Goal: Transaction & Acquisition: Purchase product/service

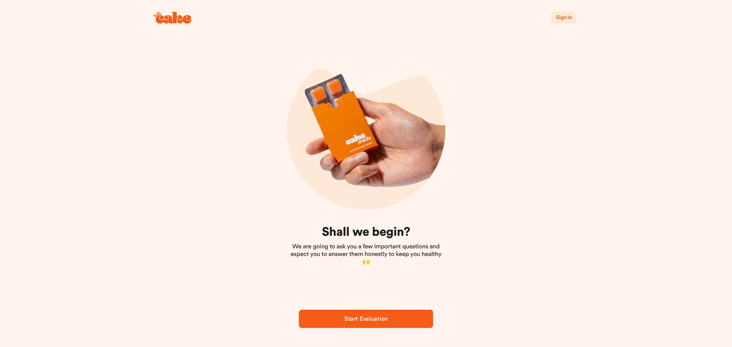
click at [362, 326] on button "Start Evaluation" at bounding box center [366, 319] width 134 height 18
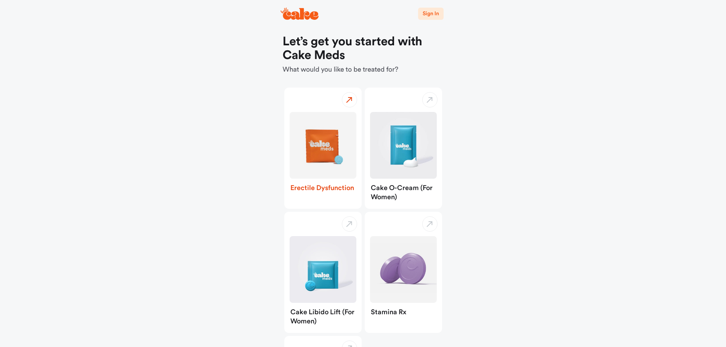
click at [328, 140] on img "button" at bounding box center [323, 145] width 67 height 67
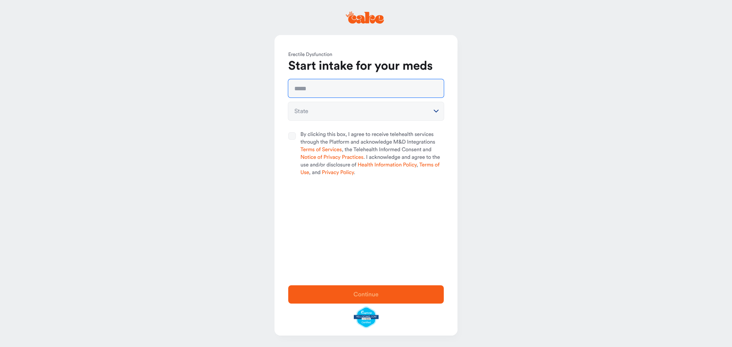
click at [333, 87] on input "text" at bounding box center [366, 88] width 156 height 18
type input "**********"
click at [375, 107] on html "**********" at bounding box center [366, 173] width 732 height 347
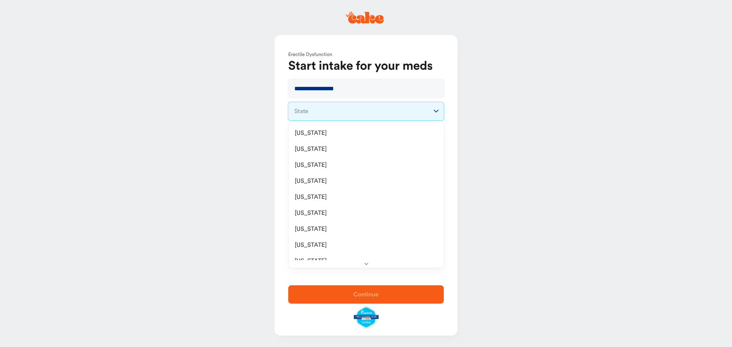
select select "**"
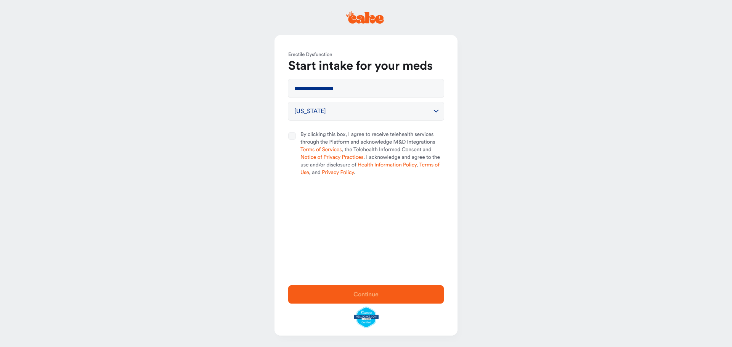
click at [294, 136] on button "By clicking this box, I agree to receive telehealth services through the Platfo…" at bounding box center [292, 136] width 8 height 8
click at [380, 297] on span "Continue" at bounding box center [365, 294] width 131 height 9
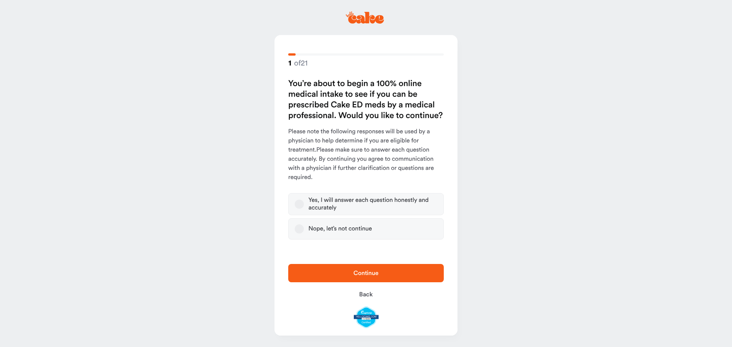
click at [367, 205] on div "Yes, I will answer each question honestly and accurately" at bounding box center [372, 204] width 129 height 15
click at [304, 205] on button "Yes, I will answer each question honestly and accurately" at bounding box center [299, 204] width 9 height 9
click at [354, 273] on span "Continue" at bounding box center [365, 273] width 25 height 6
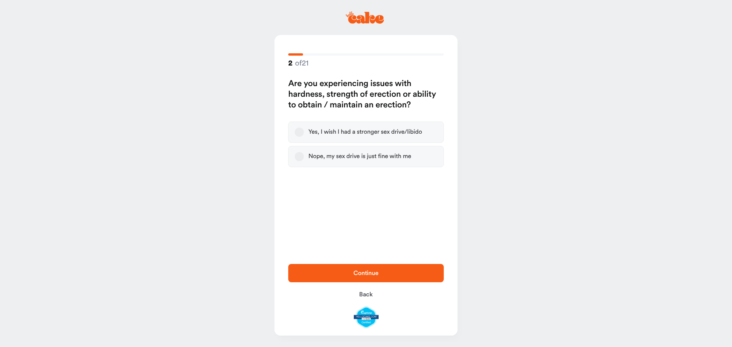
click at [386, 129] on div "Yes, I wish I had a stronger sex drive/libido" at bounding box center [365, 132] width 114 height 8
click at [304, 129] on button "Yes, I wish I had a stronger sex drive/libido" at bounding box center [299, 132] width 9 height 9
click at [383, 282] on button "Continue" at bounding box center [366, 273] width 156 height 18
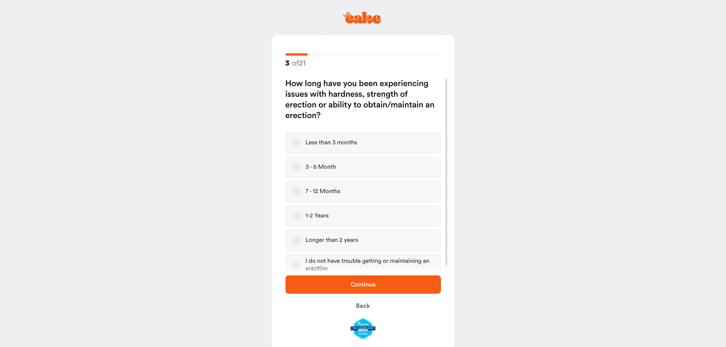
click at [301, 240] on label "Longer than 2 years" at bounding box center [363, 240] width 156 height 21
click at [301, 240] on button "Longer than 2 years" at bounding box center [296, 240] width 9 height 9
click at [328, 280] on span "Continue" at bounding box center [363, 284] width 131 height 9
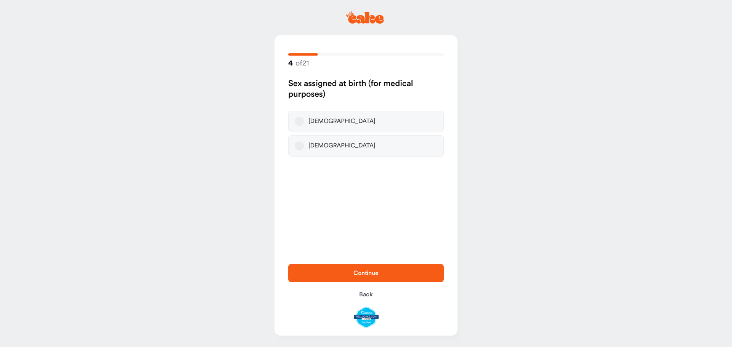
click at [301, 121] on button "Male" at bounding box center [299, 121] width 9 height 9
click at [357, 278] on span "Continue" at bounding box center [365, 273] width 131 height 9
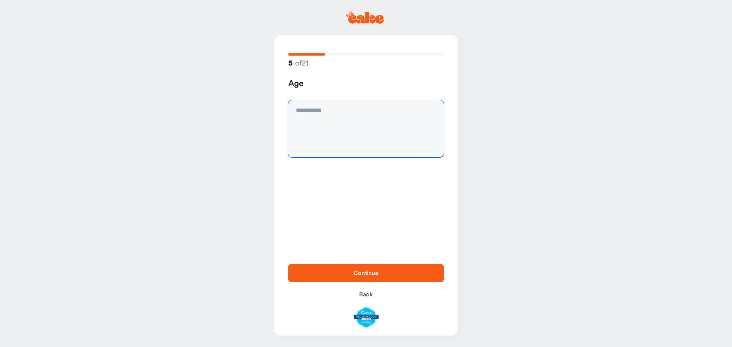
click at [343, 115] on textarea at bounding box center [366, 128] width 156 height 57
type textarea "**"
click at [398, 277] on span "Continue" at bounding box center [365, 273] width 131 height 9
click at [331, 104] on textarea at bounding box center [366, 128] width 156 height 57
type textarea "****"
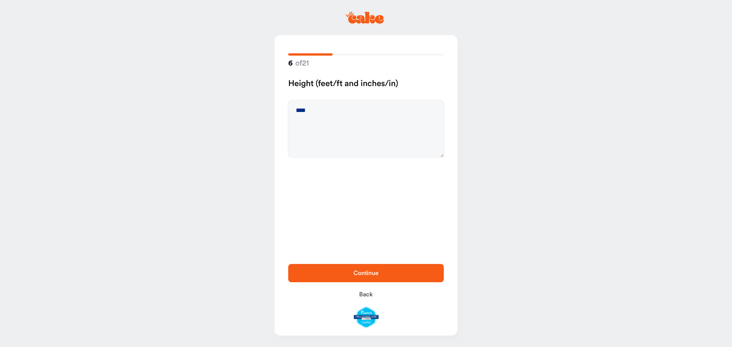
click at [397, 277] on span "Continue" at bounding box center [365, 273] width 131 height 9
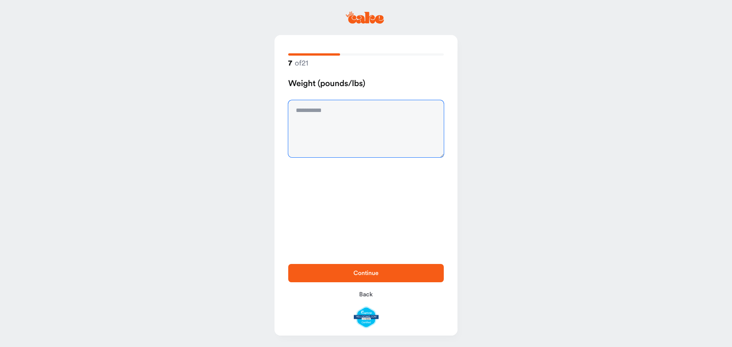
click at [360, 115] on textarea at bounding box center [366, 128] width 156 height 57
type textarea "***"
click at [367, 266] on button "Continue" at bounding box center [366, 273] width 156 height 18
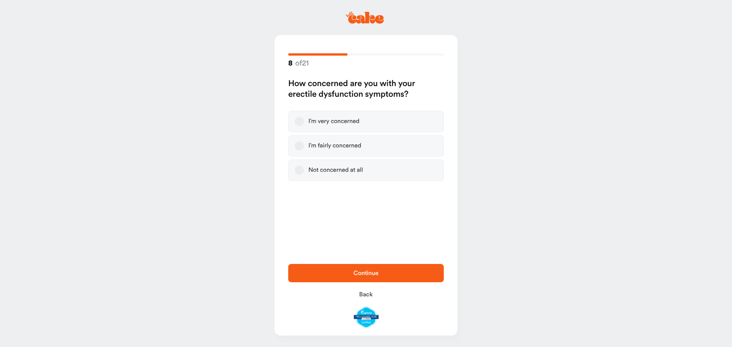
click at [317, 120] on div "I’m very concerned" at bounding box center [333, 122] width 51 height 8
click at [304, 120] on button "I’m very concerned" at bounding box center [299, 121] width 9 height 9
click at [368, 276] on span "Continue" at bounding box center [365, 273] width 131 height 9
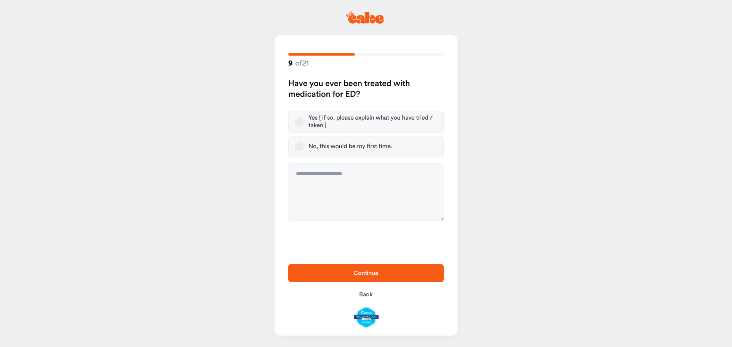
click at [301, 121] on button "Yes [ if so, please explain what you have tried / taken ]" at bounding box center [299, 121] width 9 height 9
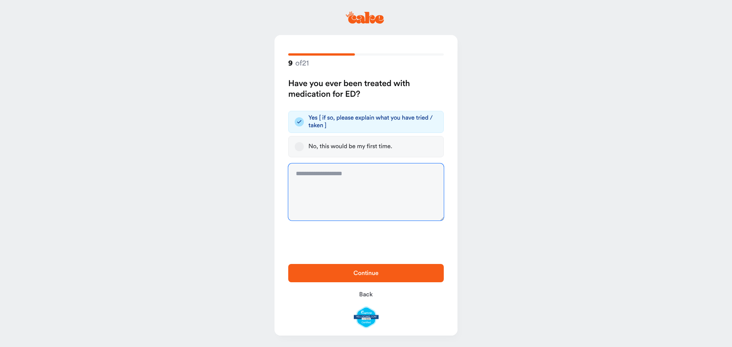
click at [336, 183] on textarea at bounding box center [366, 192] width 156 height 57
type textarea "**********"
click at [405, 277] on span "Continue" at bounding box center [365, 273] width 131 height 9
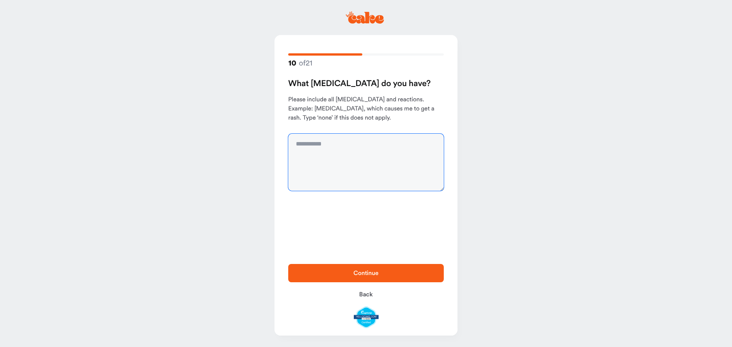
click at [355, 161] on textarea at bounding box center [366, 162] width 156 height 57
type textarea "****"
click at [359, 278] on button "Continue" at bounding box center [366, 273] width 156 height 18
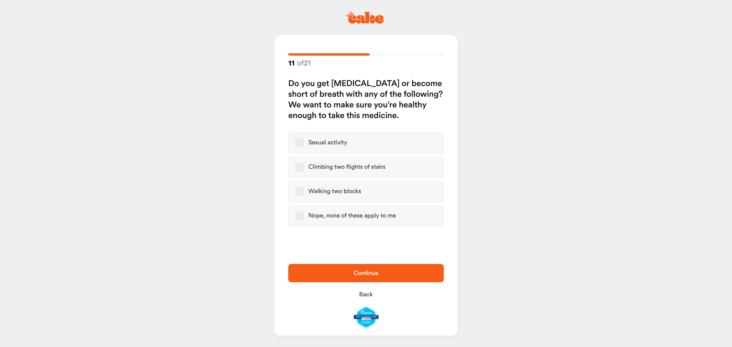
click at [303, 218] on button "Nope, none of these apply to me" at bounding box center [299, 216] width 9 height 9
click at [338, 271] on span "Continue" at bounding box center [365, 273] width 131 height 9
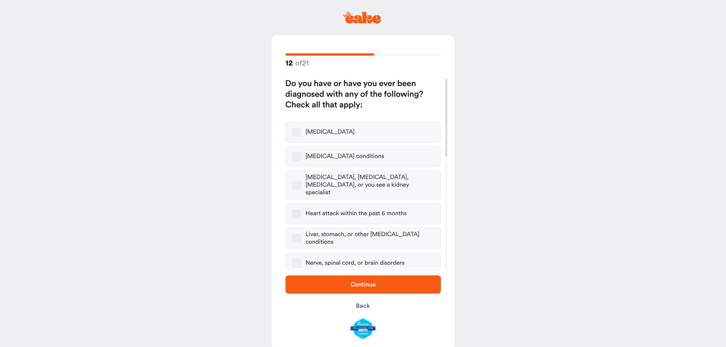
click at [367, 283] on span "Continue" at bounding box center [363, 285] width 25 height 6
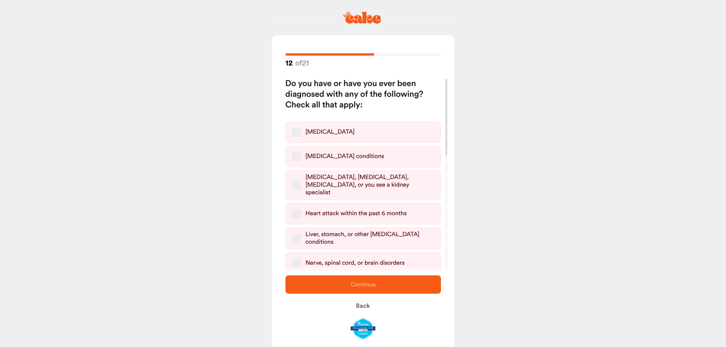
click at [301, 130] on button "Diabetes" at bounding box center [296, 132] width 9 height 9
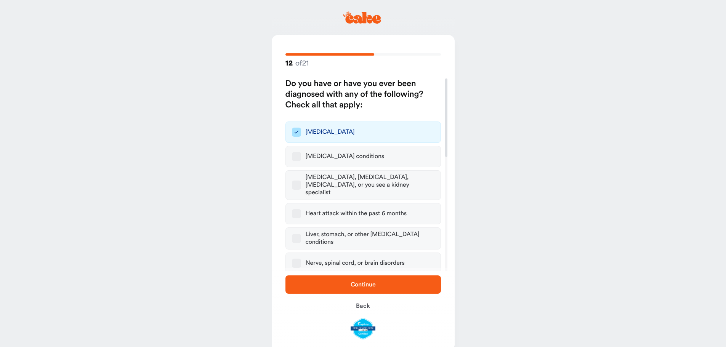
click at [349, 285] on span "Continue" at bounding box center [363, 284] width 131 height 9
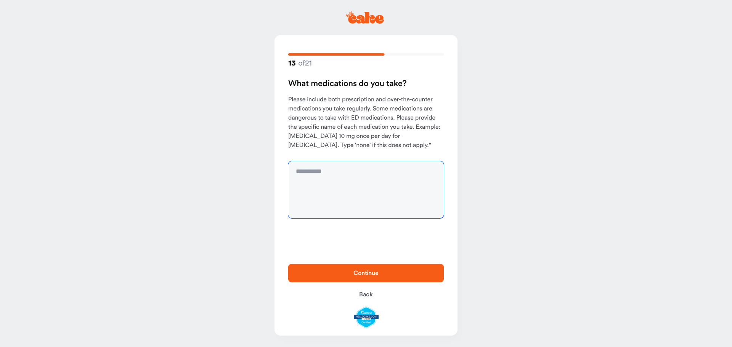
click at [340, 182] on textarea at bounding box center [366, 189] width 156 height 57
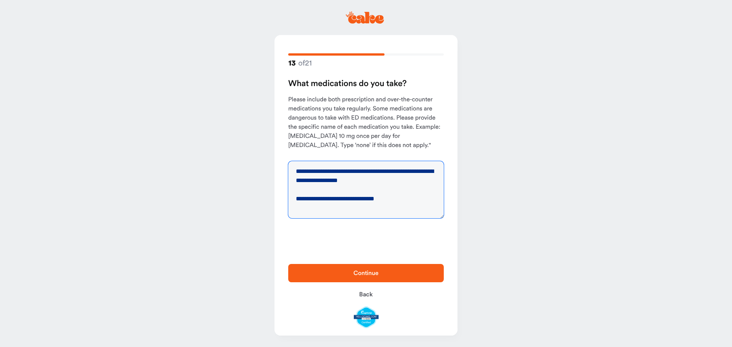
type textarea "**********"
click at [377, 278] on button "Continue" at bounding box center [366, 273] width 156 height 18
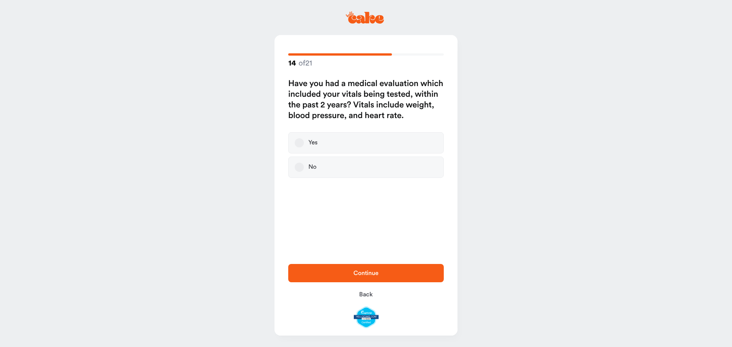
click at [301, 144] on button "Yes" at bounding box center [299, 142] width 9 height 9
click at [382, 276] on span "Continue" at bounding box center [365, 273] width 131 height 9
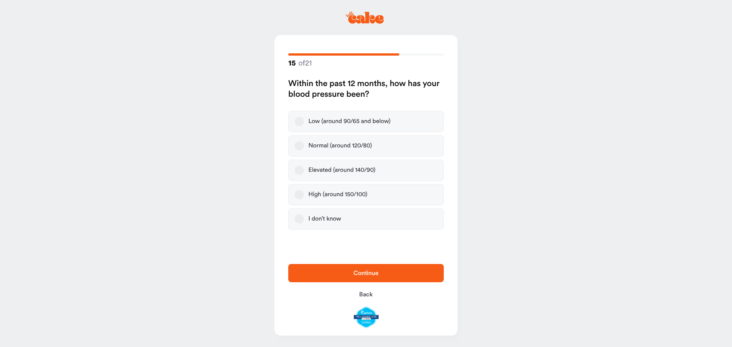
click at [299, 145] on button "Normal (around 120/80)" at bounding box center [299, 145] width 9 height 9
click at [409, 279] on button "Continue" at bounding box center [366, 273] width 156 height 18
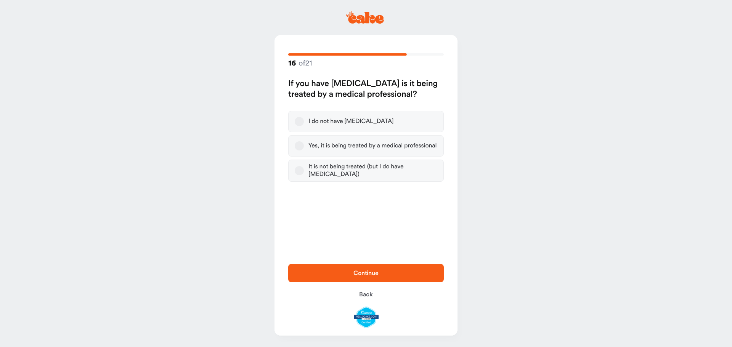
click at [319, 148] on div "Yes, it is being treated by a medical professional" at bounding box center [372, 146] width 128 height 8
click at [304, 148] on button "Yes, it is being treated by a medical professional" at bounding box center [299, 145] width 9 height 9
click at [378, 278] on button "Continue" at bounding box center [366, 273] width 156 height 18
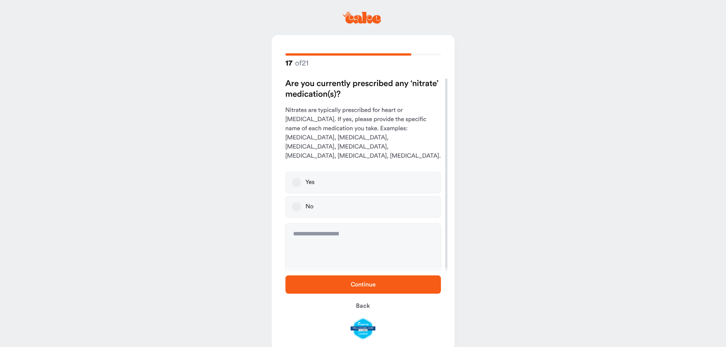
click at [327, 201] on label "No" at bounding box center [363, 206] width 156 height 21
click at [301, 202] on button "No" at bounding box center [296, 206] width 9 height 9
click at [398, 284] on span "Continue" at bounding box center [363, 284] width 131 height 9
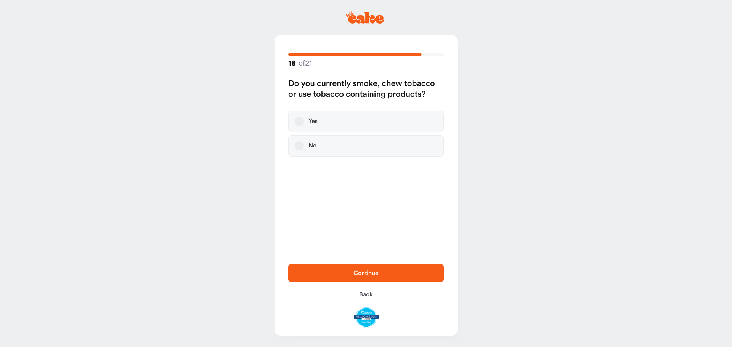
click at [320, 149] on label "No" at bounding box center [366, 145] width 156 height 21
click at [304, 149] on button "No" at bounding box center [299, 145] width 9 height 9
drag, startPoint x: 377, startPoint y: 277, endPoint x: 396, endPoint y: 280, distance: 19.6
click at [377, 277] on span "Continue" at bounding box center [365, 273] width 131 height 9
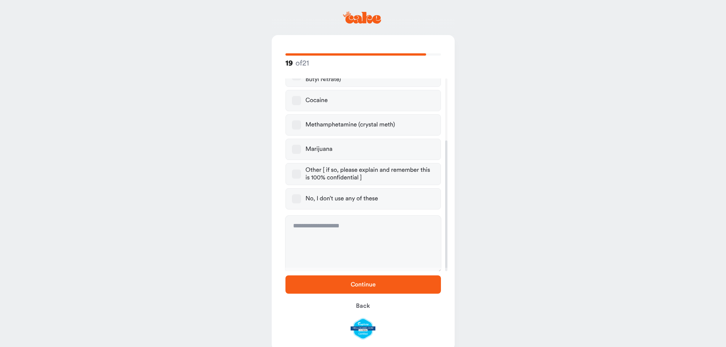
scroll to position [91, 0]
click at [298, 202] on label "No, I don’t use any of these" at bounding box center [363, 197] width 156 height 21
click at [298, 202] on button "No, I don’t use any of these" at bounding box center [296, 197] width 9 height 9
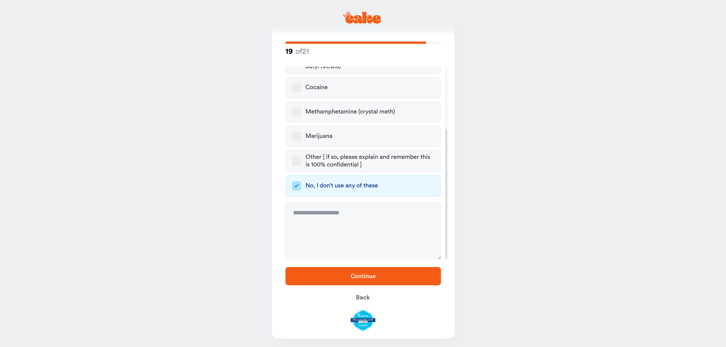
scroll to position [15, 0]
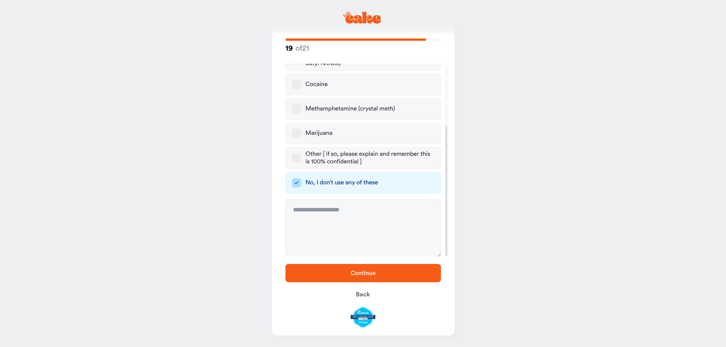
click at [358, 273] on span "Continue" at bounding box center [363, 273] width 25 height 6
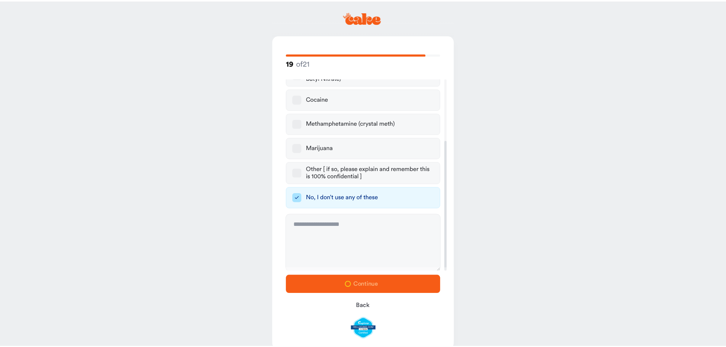
scroll to position [0, 0]
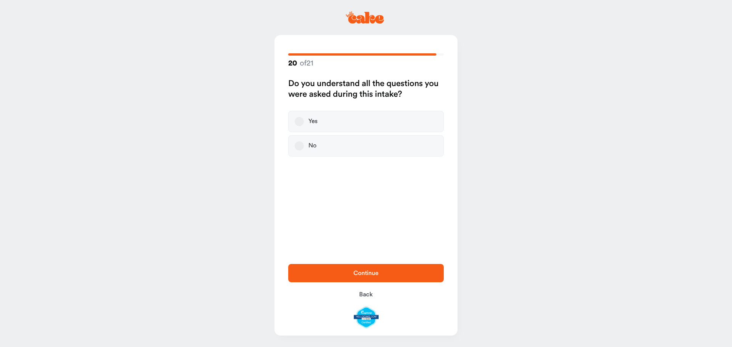
click at [301, 120] on button "Yes" at bounding box center [299, 121] width 9 height 9
click at [402, 274] on span "Continue" at bounding box center [365, 273] width 131 height 9
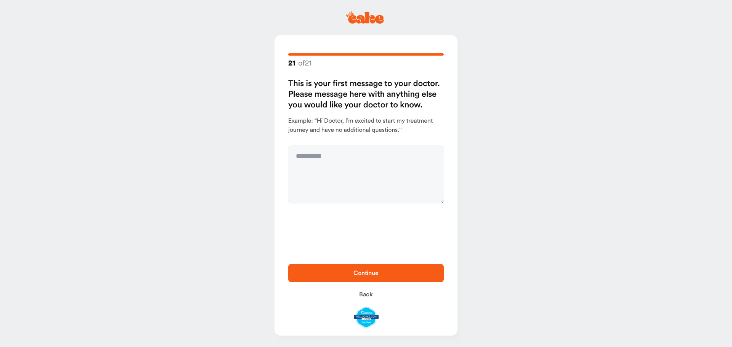
click at [409, 272] on span "Continue" at bounding box center [365, 273] width 131 height 9
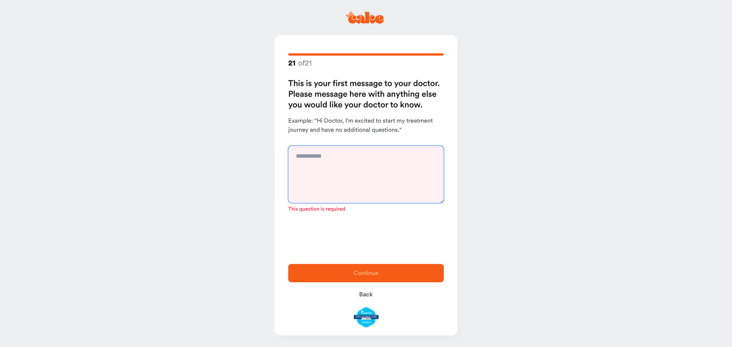
click at [399, 167] on textarea at bounding box center [366, 174] width 156 height 57
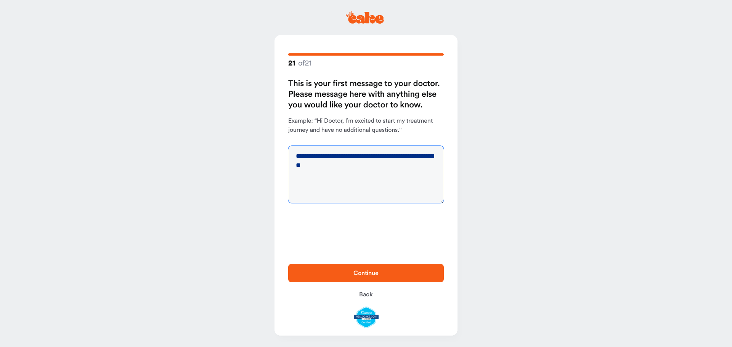
type textarea "**********"
drag, startPoint x: 408, startPoint y: 279, endPoint x: 514, endPoint y: 297, distance: 107.3
click at [408, 279] on button "Continue" at bounding box center [366, 273] width 156 height 18
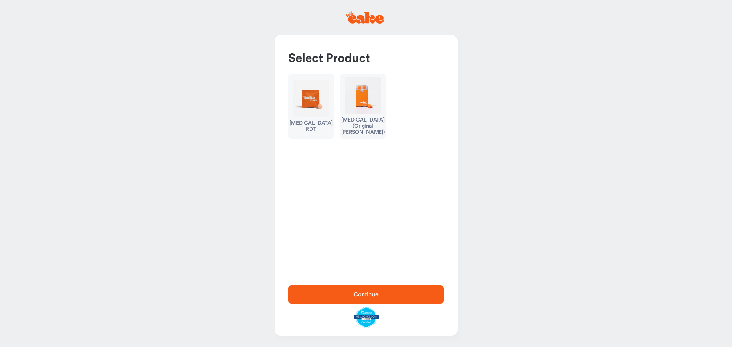
click at [365, 112] on img "button" at bounding box center [363, 95] width 36 height 37
type button "9"
click at [302, 110] on img "button" at bounding box center [311, 98] width 36 height 37
click at [341, 292] on span "Continue" at bounding box center [365, 294] width 131 height 9
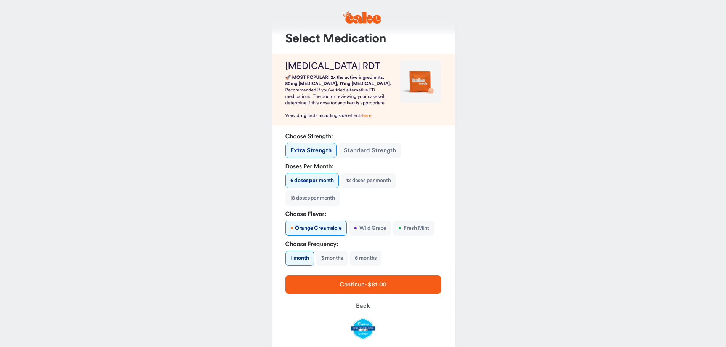
scroll to position [38, 0]
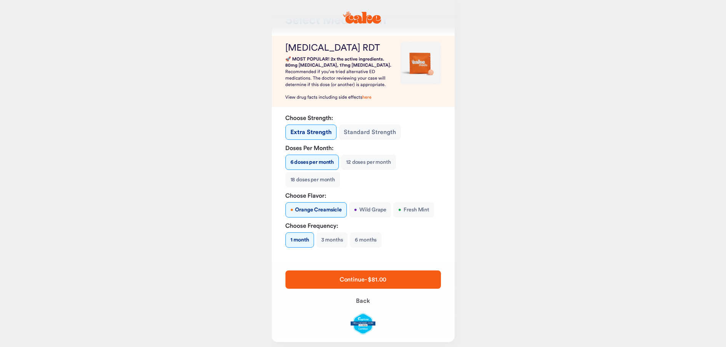
click at [375, 208] on button "• Wild Grape" at bounding box center [370, 209] width 42 height 15
click at [375, 242] on button "6 months" at bounding box center [366, 239] width 32 height 15
click at [306, 244] on button "1 month" at bounding box center [299, 239] width 28 height 15
click at [393, 277] on span "Continue - $81.00" at bounding box center [363, 279] width 131 height 9
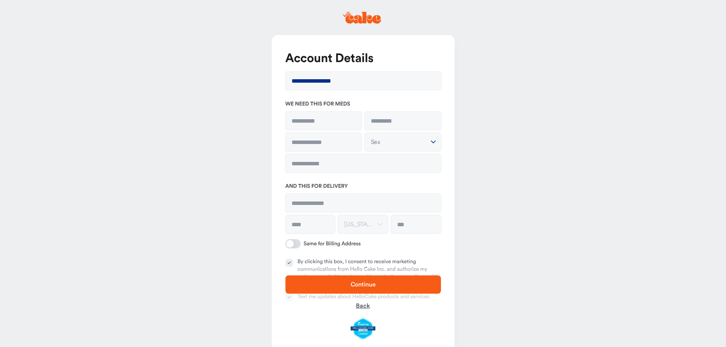
click at [368, 303] on span "Back" at bounding box center [363, 306] width 14 height 6
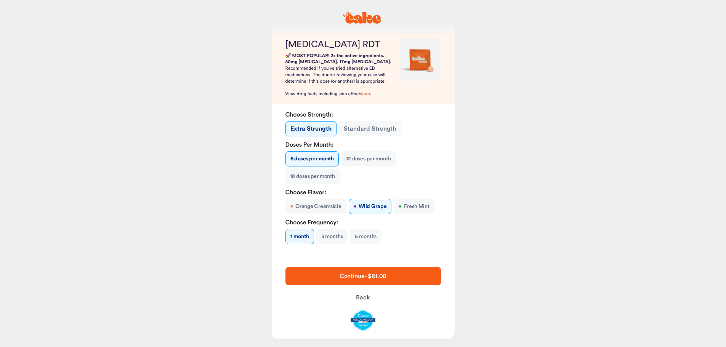
scroll to position [45, 0]
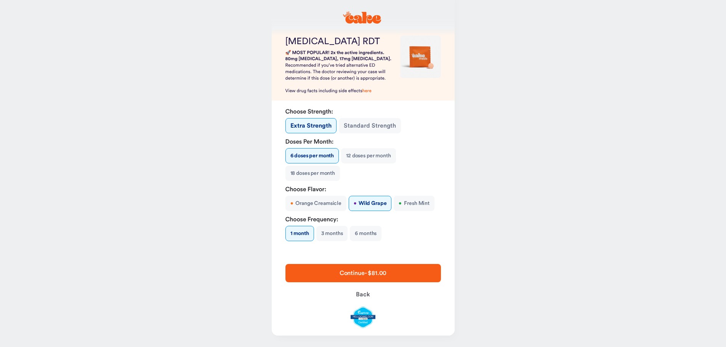
click at [385, 273] on span "Continue - $81.00" at bounding box center [363, 273] width 47 height 6
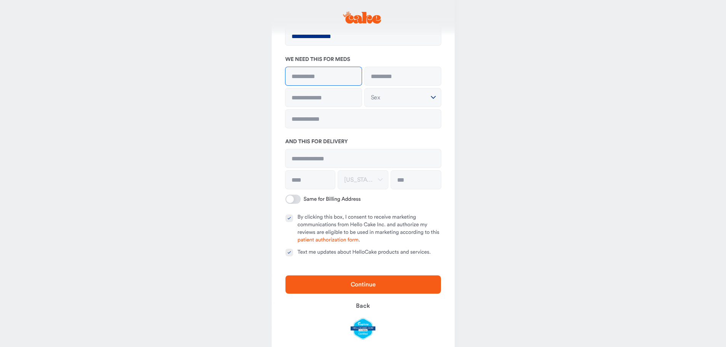
click at [317, 82] on input at bounding box center [323, 76] width 76 height 18
type input "****"
type input "********"
type input "**********"
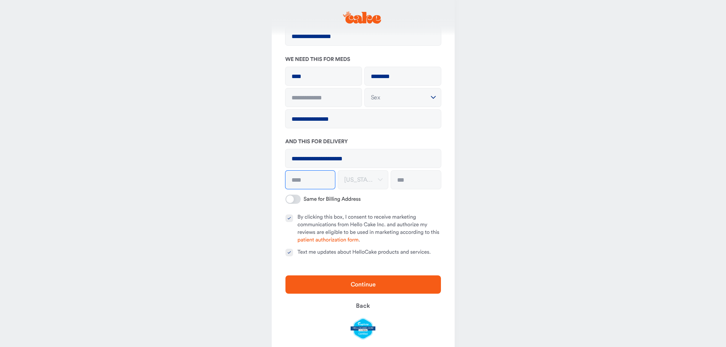
type input "********"
type input "*****"
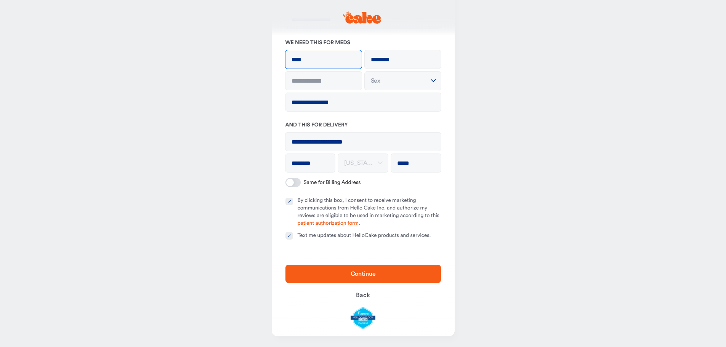
scroll to position [62, 0]
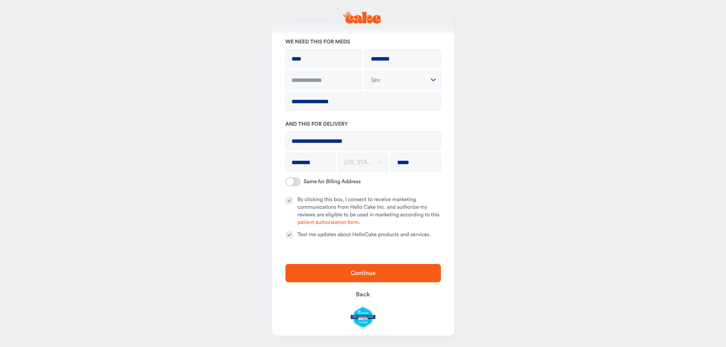
click at [290, 236] on button "Text me updates about HelloCake products and services." at bounding box center [289, 235] width 8 height 8
click at [356, 273] on span "Continue" at bounding box center [363, 273] width 25 height 6
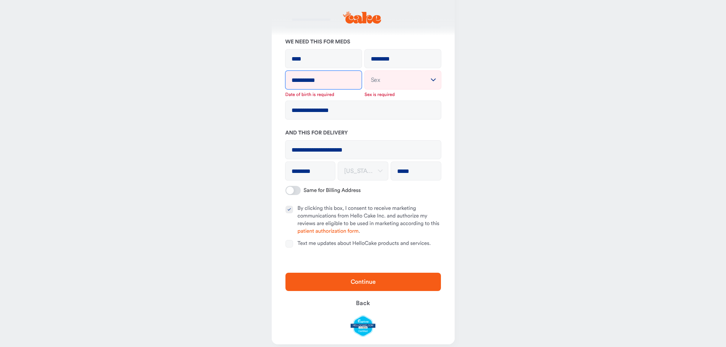
click at [319, 72] on input "**********" at bounding box center [323, 80] width 76 height 18
click at [302, 80] on input "**********" at bounding box center [323, 80] width 76 height 18
type input "**********"
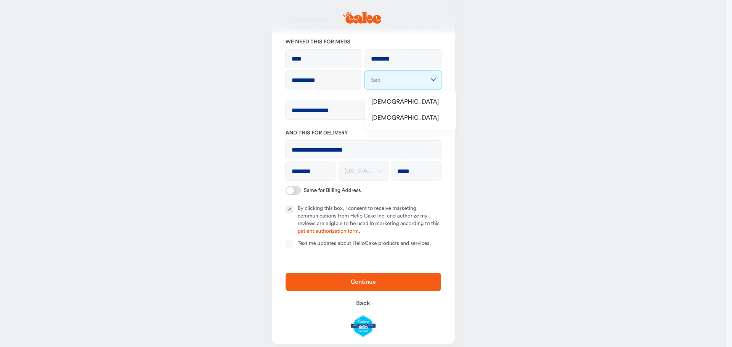
click at [425, 82] on html "**********" at bounding box center [366, 147] width 732 height 418
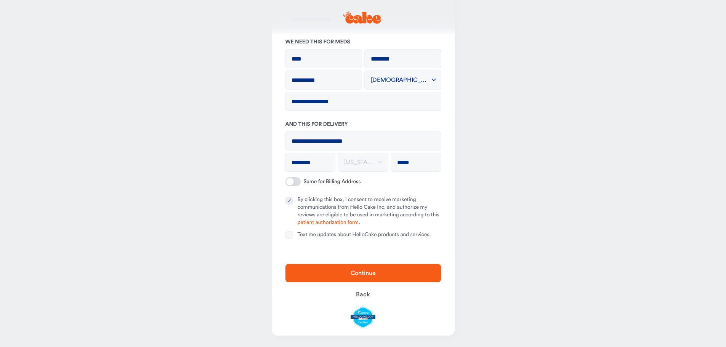
click at [414, 273] on span "Continue" at bounding box center [363, 273] width 131 height 9
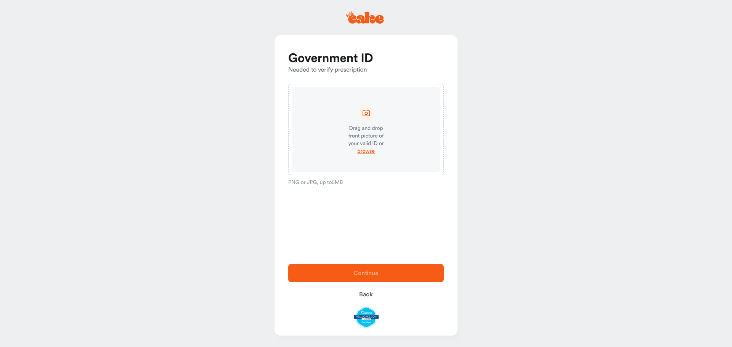
click at [368, 297] on span "Back" at bounding box center [366, 295] width 14 height 6
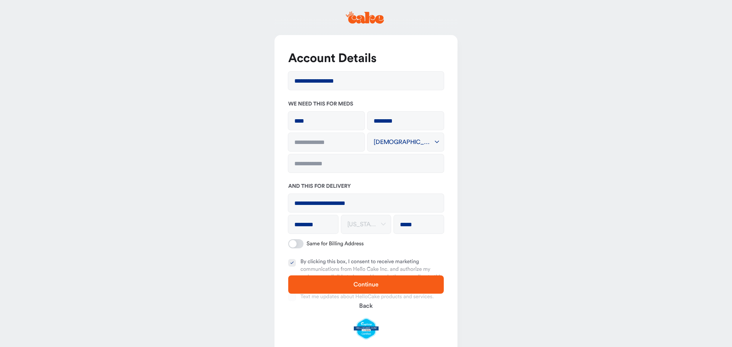
type input "**********"
click at [338, 142] on input "**********" at bounding box center [323, 142] width 76 height 18
type input "**********"
click at [530, 172] on main "**********" at bounding box center [363, 204] width 726 height 409
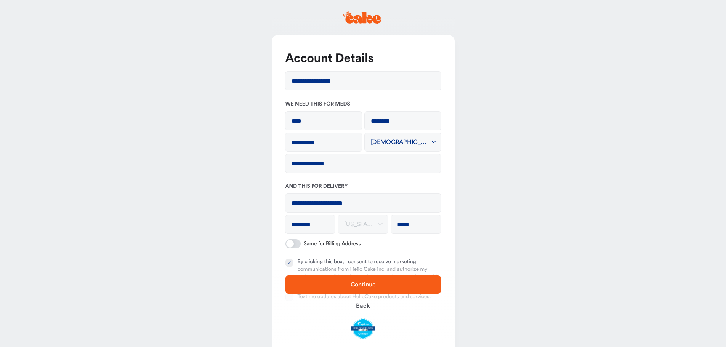
click at [369, 285] on span "Continue" at bounding box center [363, 285] width 25 height 6
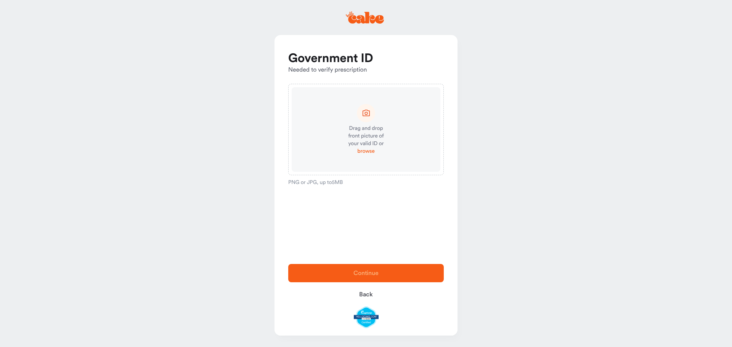
click at [368, 150] on span "browse" at bounding box center [365, 151] width 17 height 8
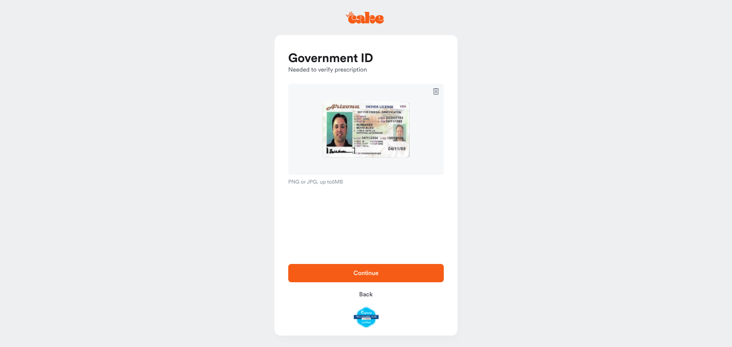
click at [375, 269] on span "Continue" at bounding box center [365, 273] width 131 height 9
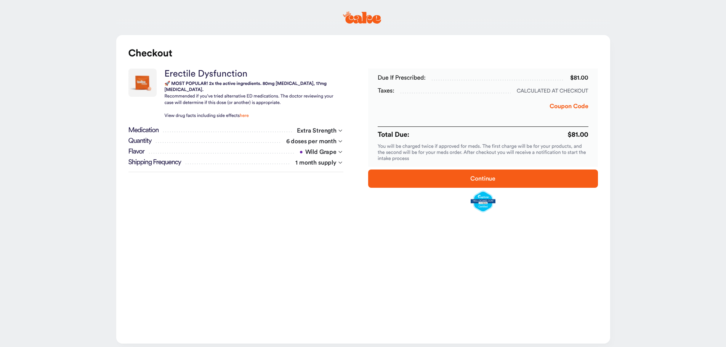
click at [562, 106] on button "Coupon Code" at bounding box center [569, 108] width 39 height 13
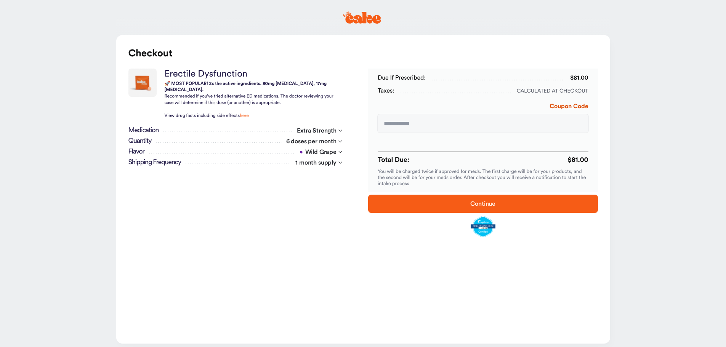
click at [538, 125] on input at bounding box center [483, 123] width 211 height 18
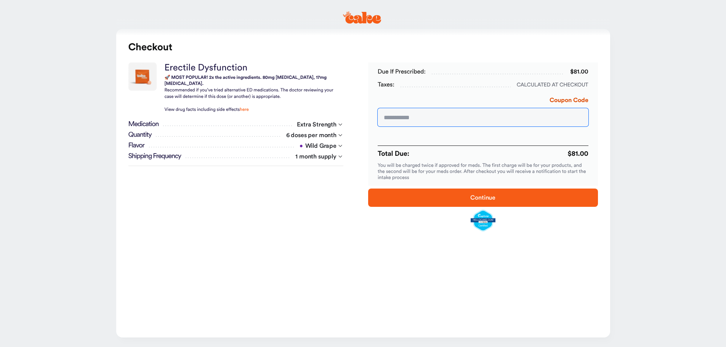
scroll to position [8, 0]
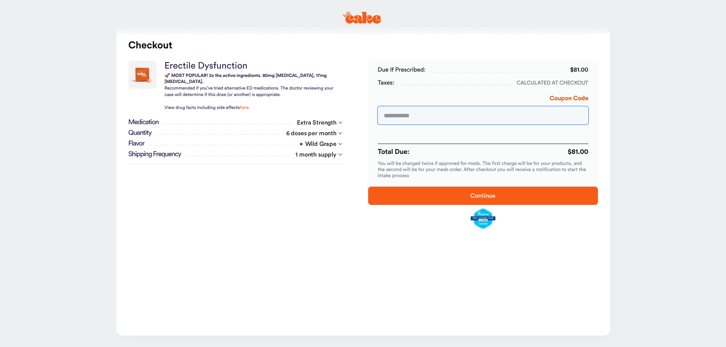
click at [451, 122] on input at bounding box center [483, 115] width 211 height 18
click at [387, 119] on input at bounding box center [483, 115] width 211 height 18
type input "*********"
click at [568, 114] on span "Apply" at bounding box center [574, 115] width 14 height 5
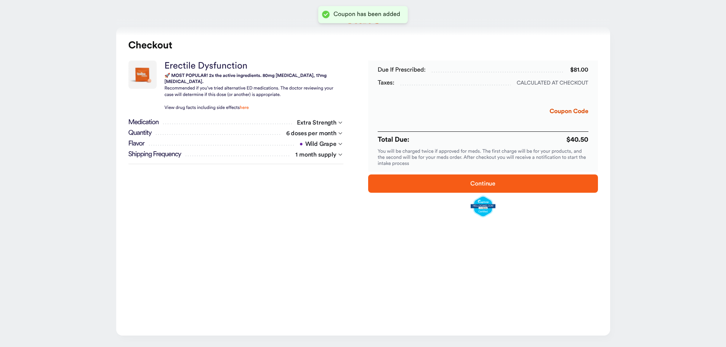
scroll to position [0, 0]
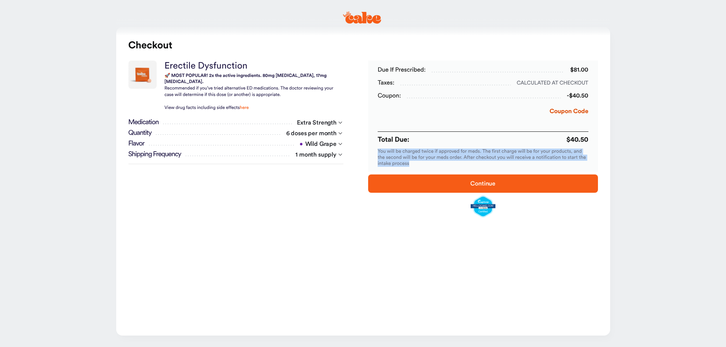
drag, startPoint x: 424, startPoint y: 164, endPoint x: 375, endPoint y: 154, distance: 49.9
click at [375, 154] on div "Due if prescribed: $81.00 Taxes: Calculated at checkout Coupon: -$40.50 Coupon …" at bounding box center [483, 116] width 230 height 111
copy p "You will be charged twice if approved for meds. The first charge will be for yo…"
click at [480, 182] on span "Continue" at bounding box center [482, 184] width 25 height 6
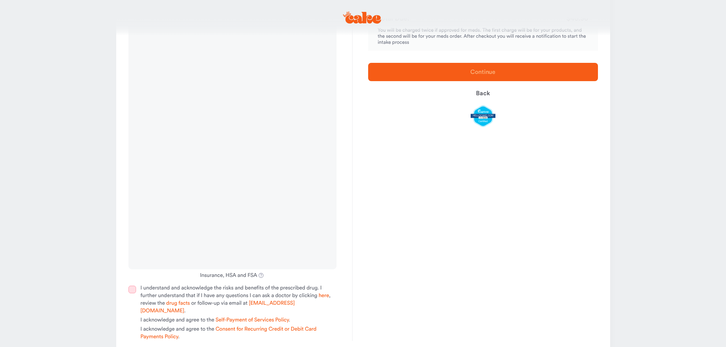
scroll to position [149, 0]
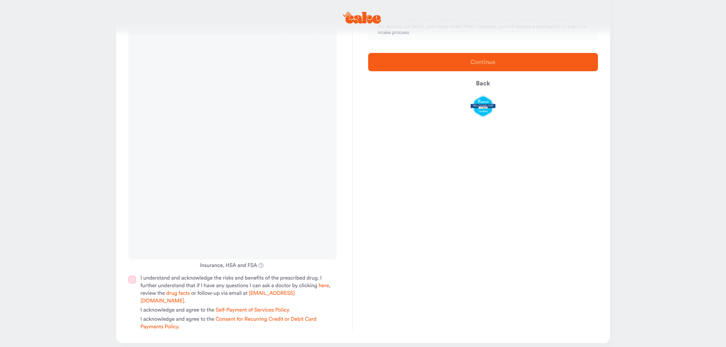
click at [135, 282] on button "I understand and acknowledge the risks and benefits of the prescribed drug. I f…" at bounding box center [132, 280] width 8 height 8
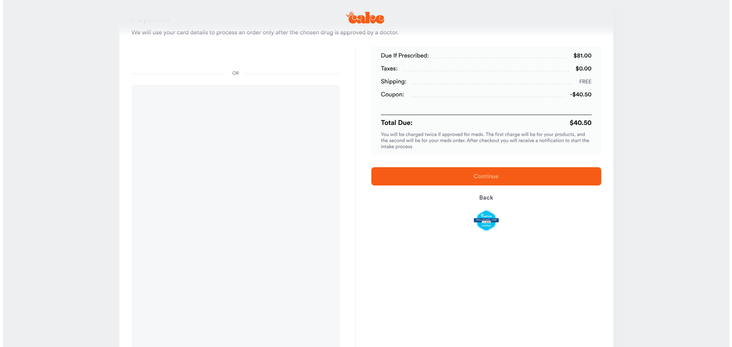
scroll to position [0, 0]
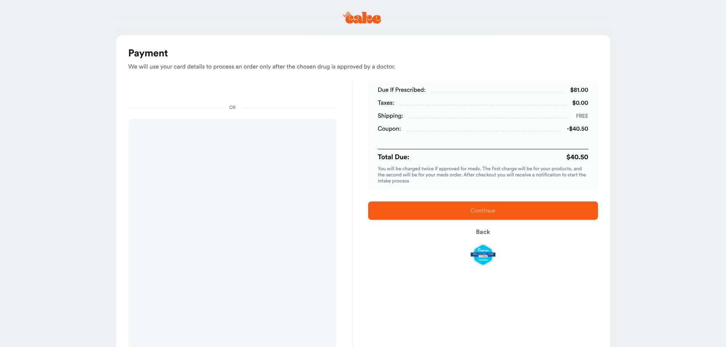
click at [496, 168] on p "You will be charged twice if approved for meds. The first charge will be for yo…" at bounding box center [483, 175] width 211 height 18
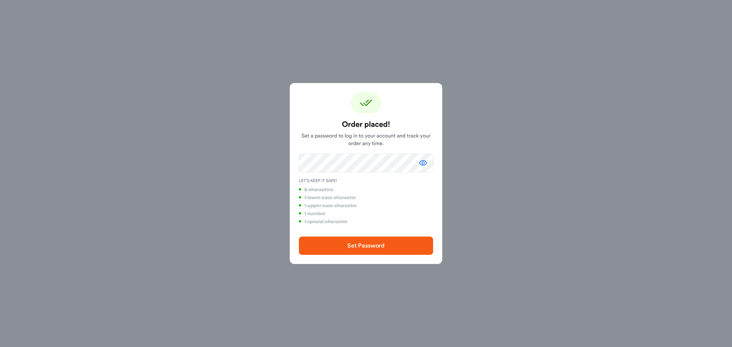
click at [370, 241] on span "Set Password" at bounding box center [366, 245] width 110 height 9
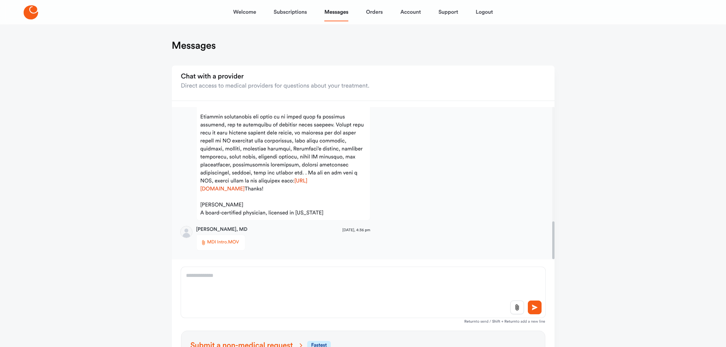
scroll to position [463, 0]
